Goal: Task Accomplishment & Management: Manage account settings

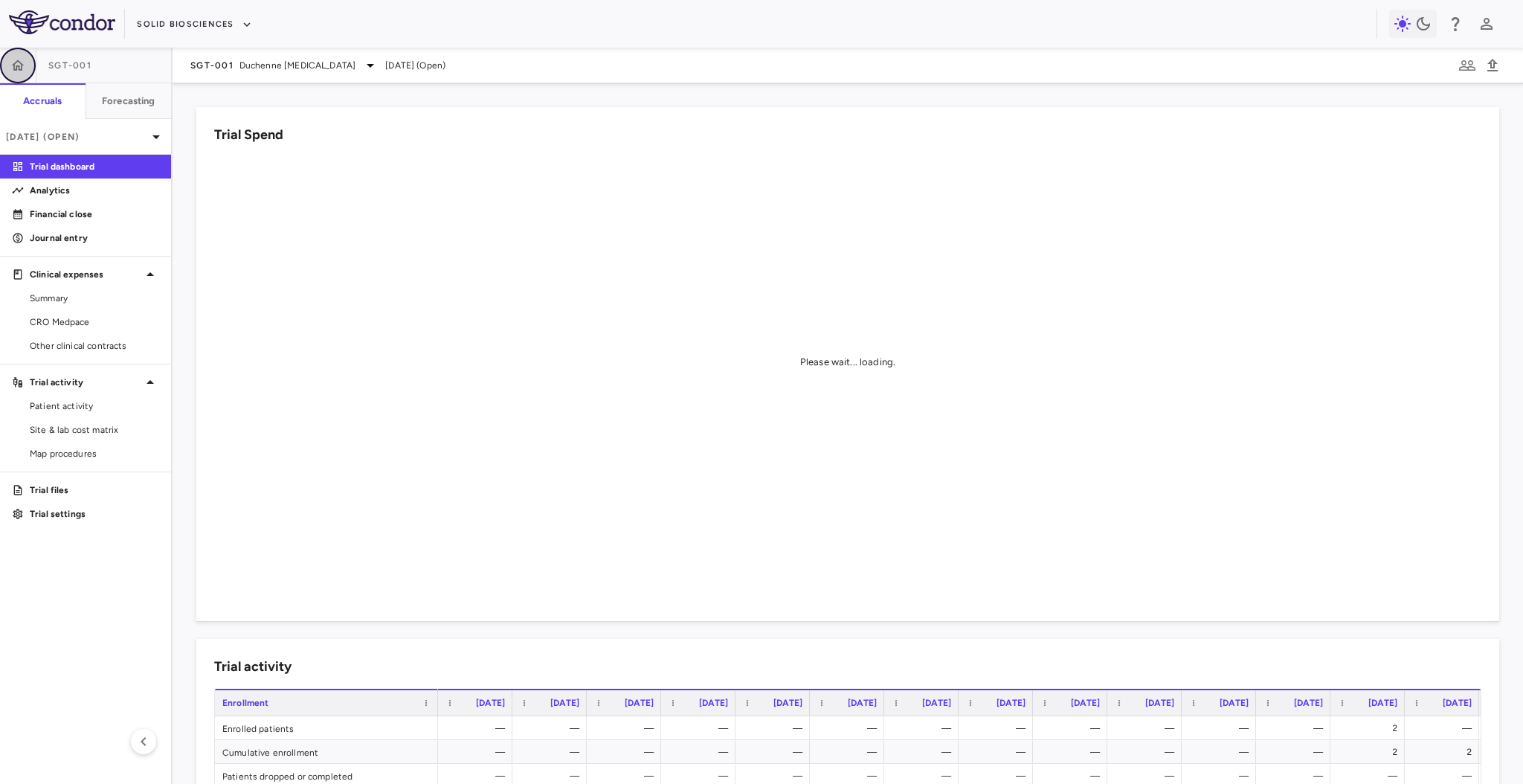
click at [16, 58] on icon "button" at bounding box center [18, 65] width 15 height 15
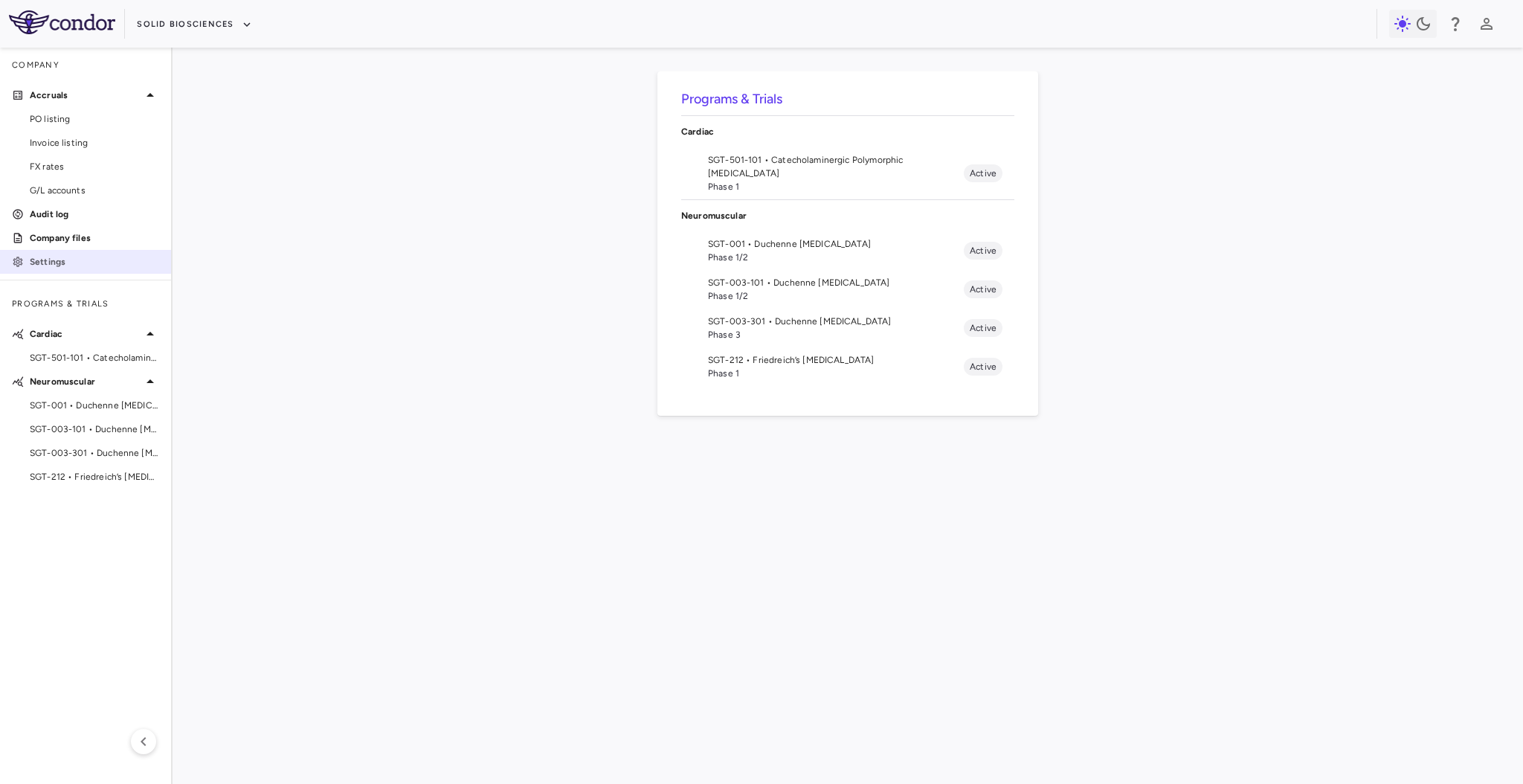
click at [50, 255] on p "Settings" at bounding box center [94, 262] width 130 height 14
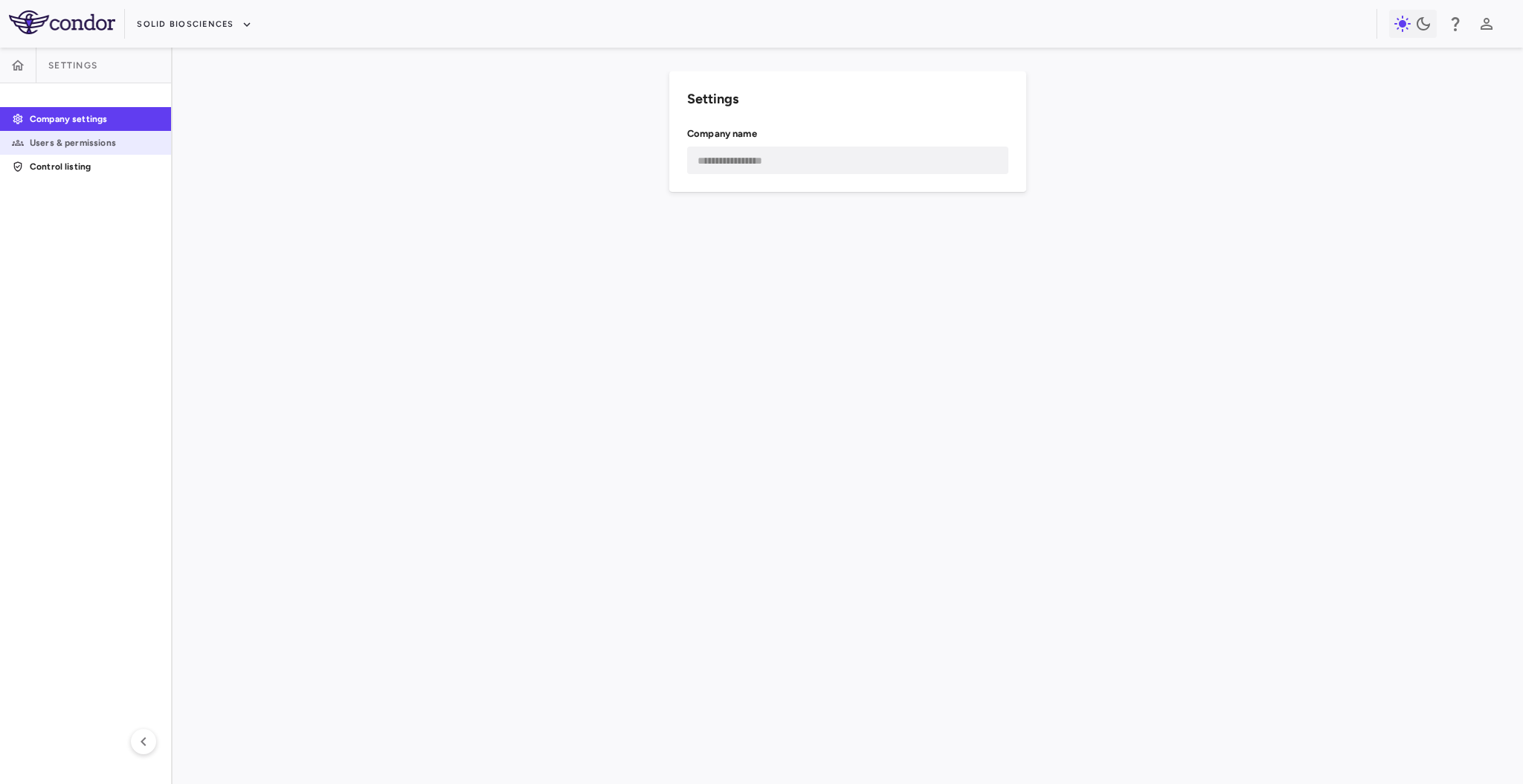
click at [86, 142] on p "Users & permissions" at bounding box center [94, 143] width 130 height 14
